Goal: Browse casually: Explore the website without a specific task or goal

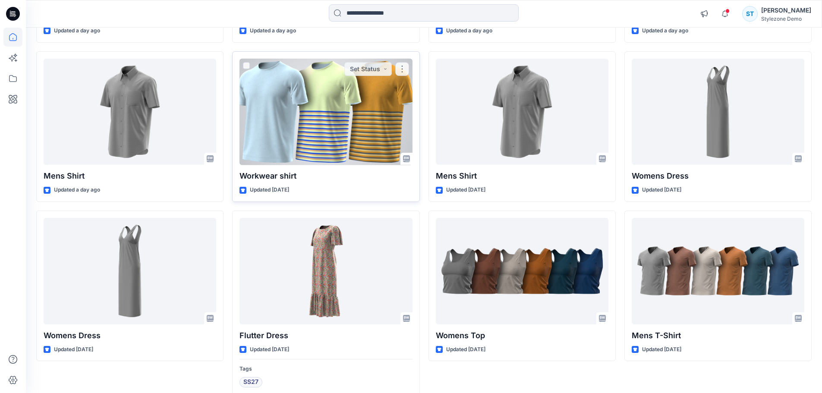
scroll to position [272, 0]
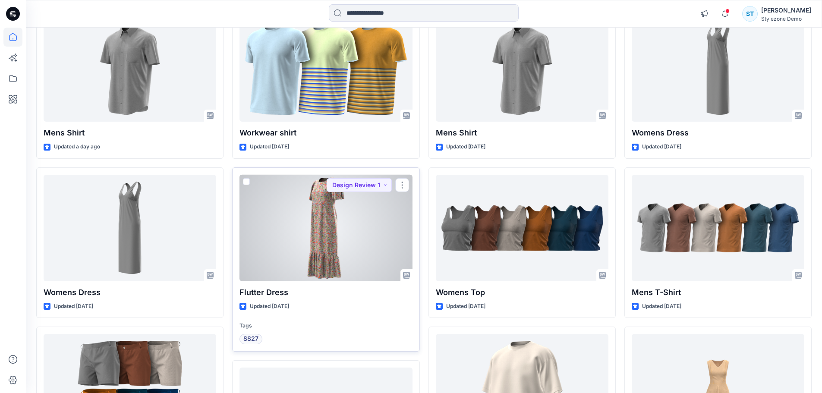
click at [292, 246] on div at bounding box center [326, 228] width 173 height 107
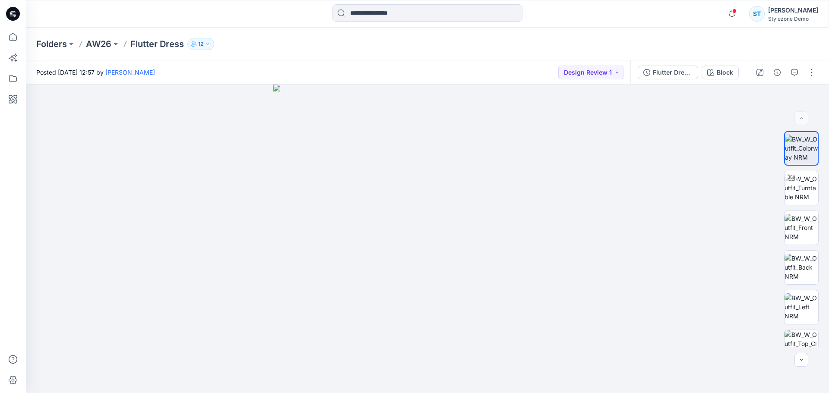
click at [661, 64] on div "Flutter Dress_Stage 1 Block" at bounding box center [687, 72] width 115 height 24
click at [662, 73] on div "Flutter Dress_Stage 1" at bounding box center [673, 72] width 40 height 9
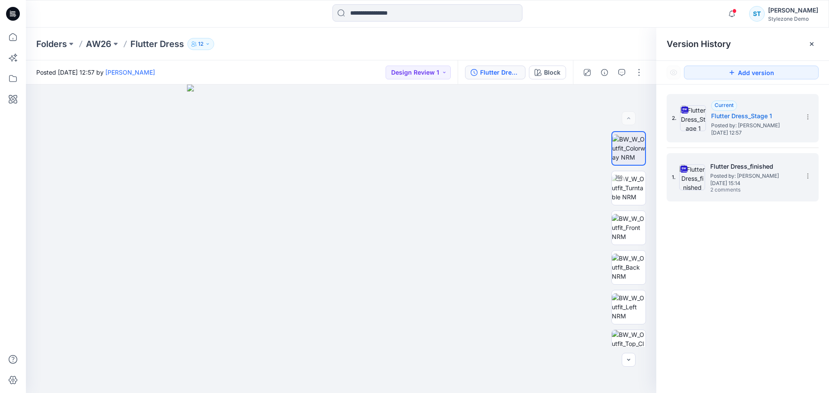
click at [741, 190] on span "2 comments" at bounding box center [740, 190] width 60 height 7
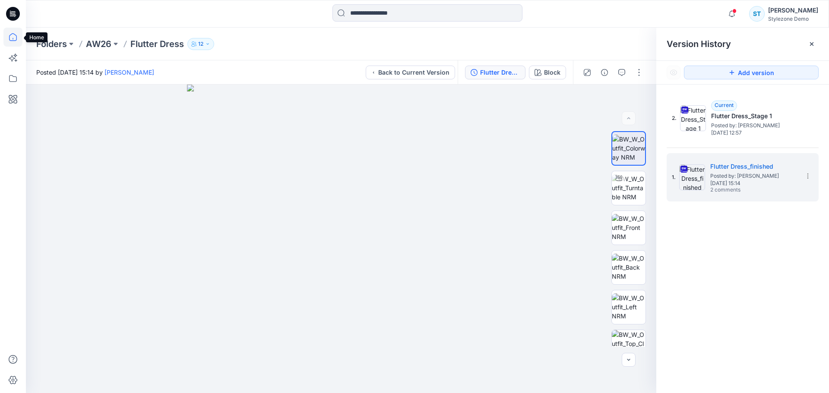
click at [16, 43] on icon at bounding box center [12, 37] width 19 height 19
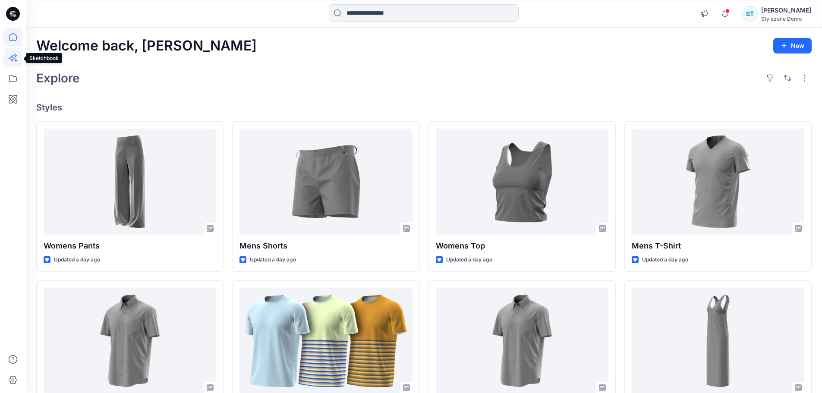
click at [16, 61] on icon at bounding box center [12, 57] width 19 height 19
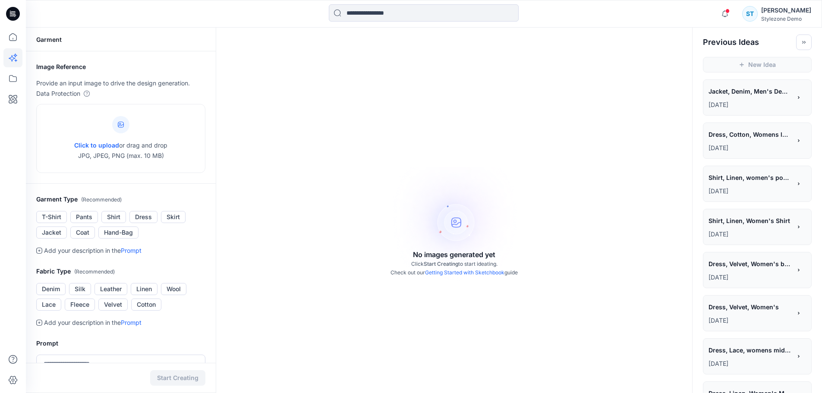
click at [783, 98] on div "**********" at bounding box center [750, 92] width 83 height 15
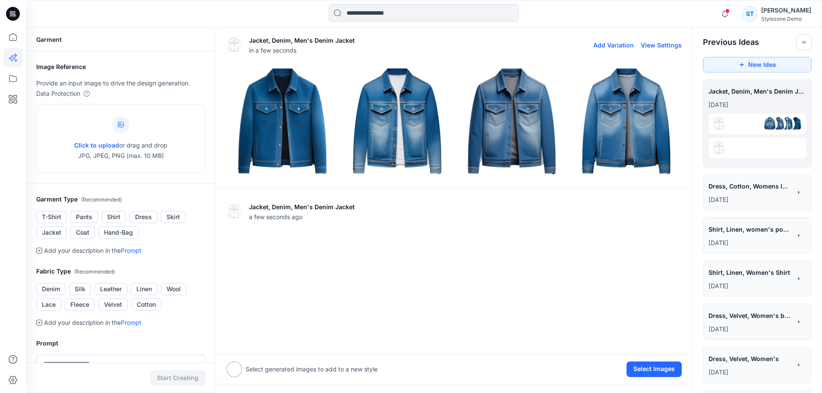
click at [667, 45] on button "View Settings" at bounding box center [661, 44] width 41 height 7
type textarea "**********"
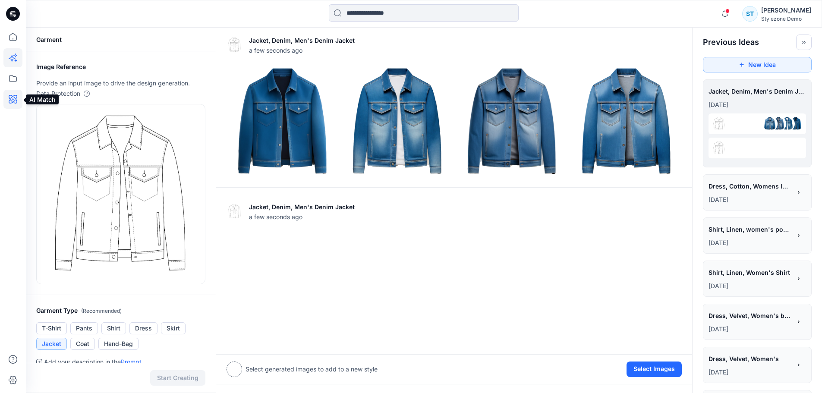
click at [13, 99] on icon at bounding box center [12, 99] width 19 height 19
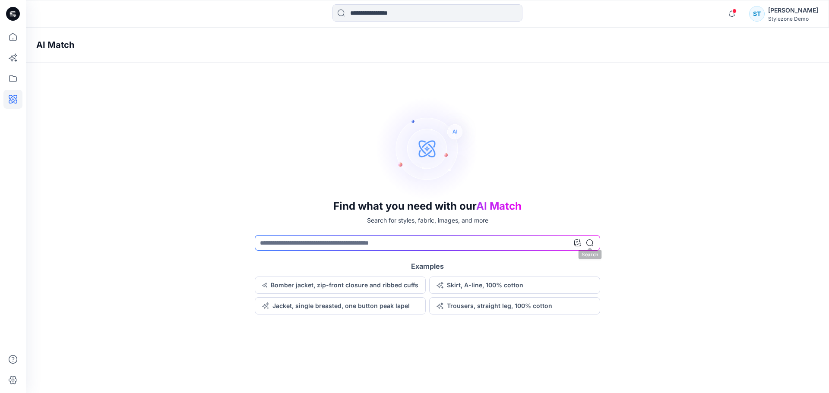
click at [581, 244] on div at bounding box center [583, 243] width 19 height 16
click at [579, 244] on icon at bounding box center [577, 243] width 7 height 7
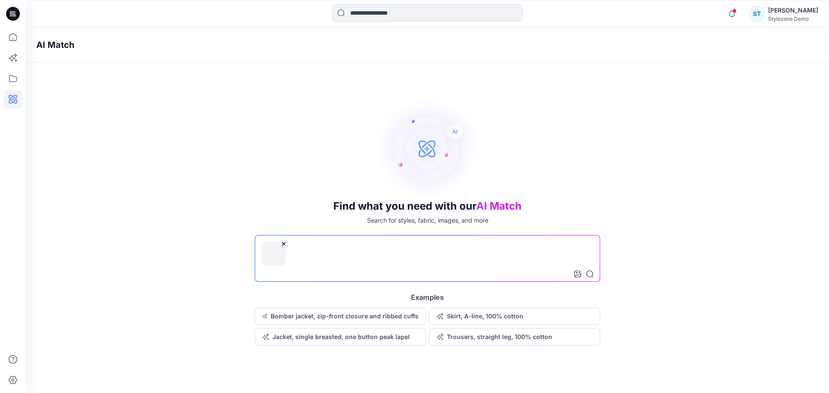
click at [590, 274] on icon at bounding box center [589, 274] width 7 height 7
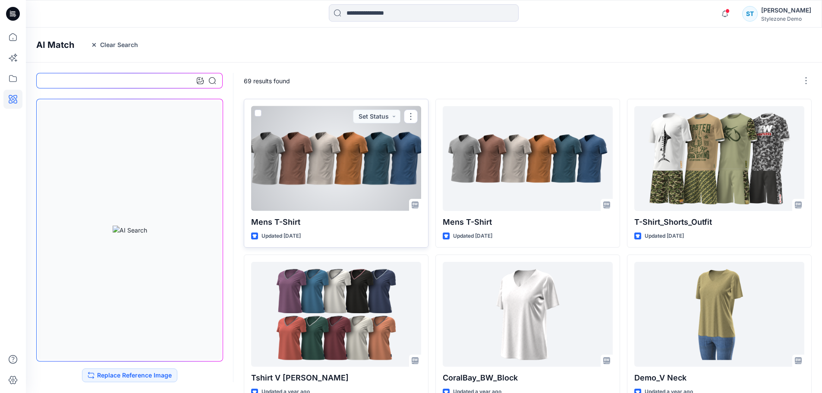
click at [339, 190] on div at bounding box center [336, 158] width 170 height 105
